Goal: Task Accomplishment & Management: Use online tool/utility

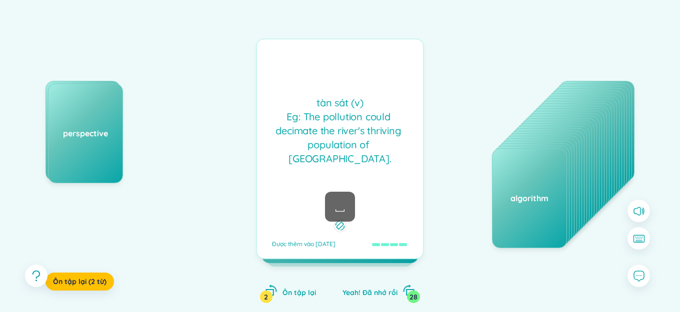
scroll to position [100, 0]
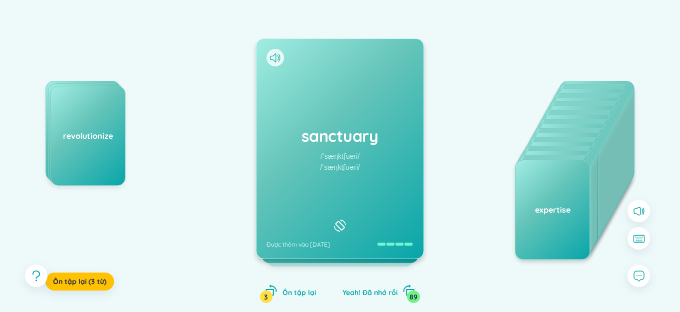
click at [424, 160] on div "assumption perspective revolutionize Ôn tập lại (3 từ) sanctuary /ˈsæŋktʃueri/ …" at bounding box center [340, 159] width 650 height 329
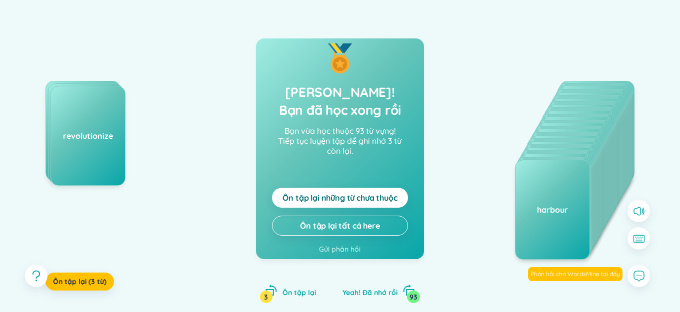
click at [386, 192] on button "Ôn tập lại những từ chưa thuộc" at bounding box center [340, 198] width 136 height 20
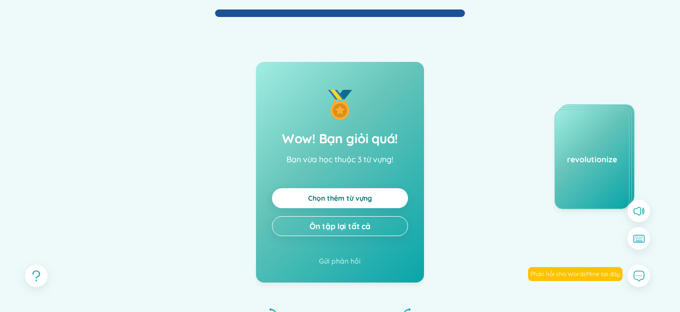
scroll to position [0, 0]
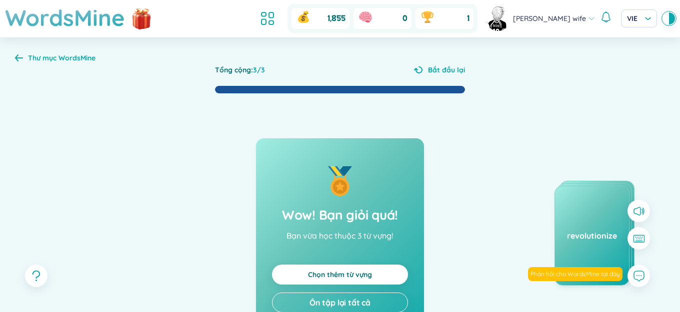
click at [65, 20] on h1 "WordsMine" at bounding box center [65, 17] width 120 height 35
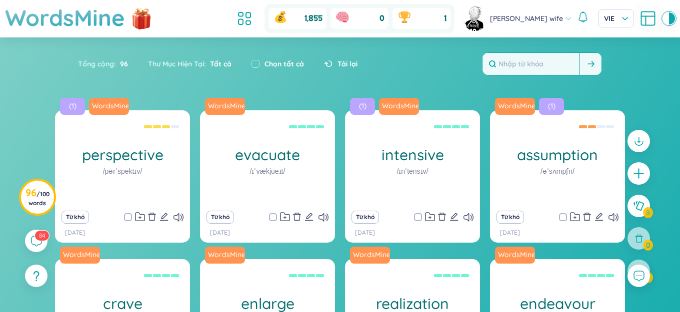
click at [531, 67] on input "text" at bounding box center [530, 64] width 97 height 22
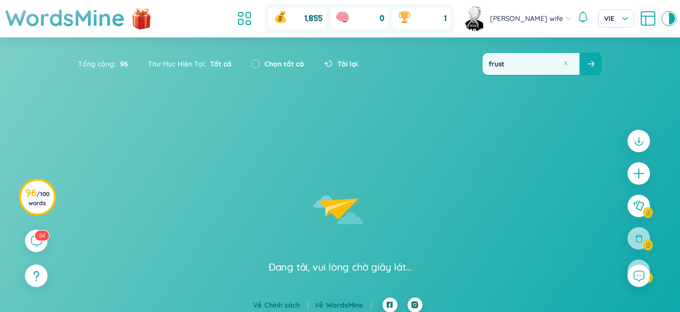
type input "frust"
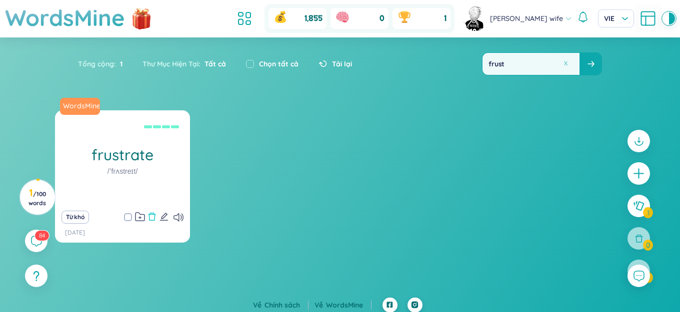
click at [150, 215] on icon "delete" at bounding box center [151, 216] width 9 height 9
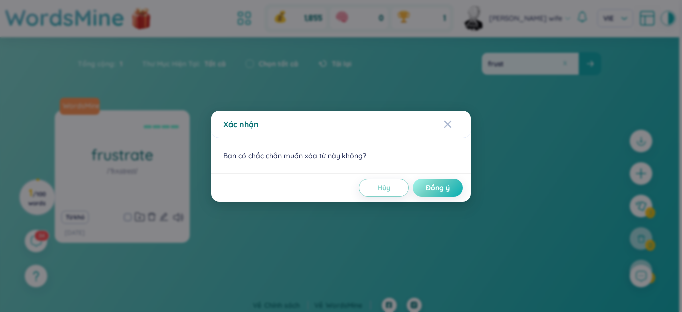
click at [433, 185] on span "Đồng ý" at bounding box center [438, 188] width 24 height 10
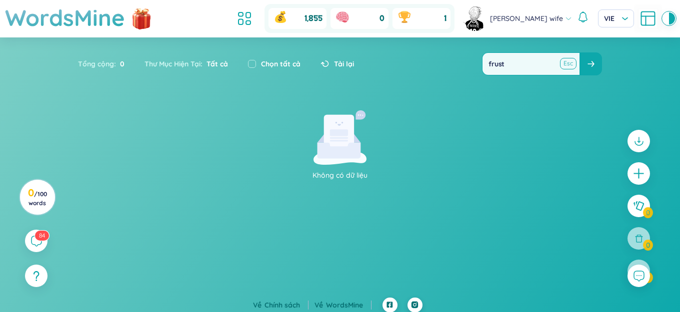
click at [563, 67] on button at bounding box center [567, 63] width 15 height 12
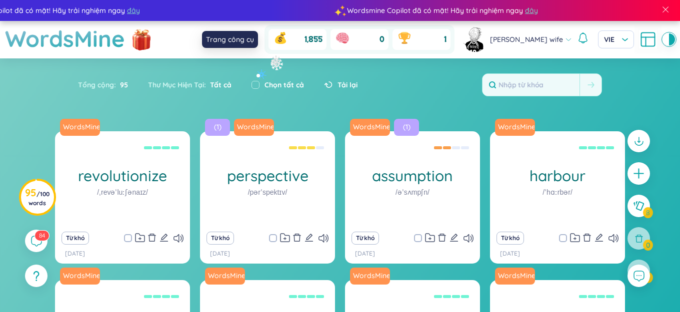
click at [253, 41] on icon at bounding box center [244, 39] width 18 height 18
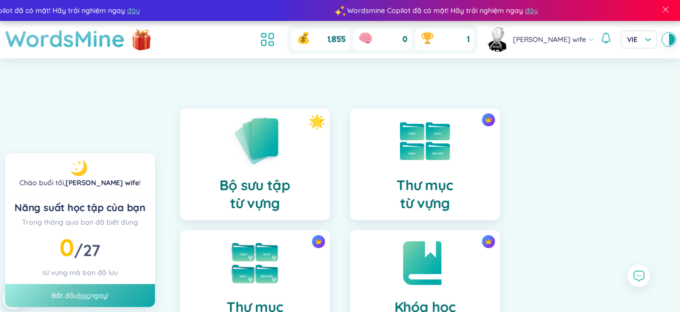
click at [101, 40] on h1 "WordsMine" at bounding box center [65, 38] width 120 height 35
